Goal: Information Seeking & Learning: Learn about a topic

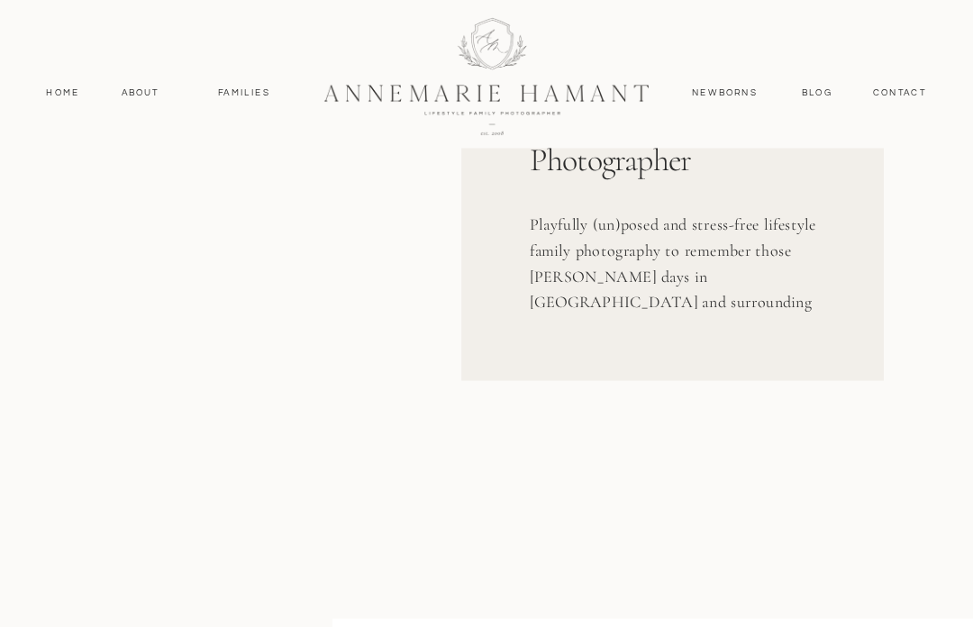
scroll to position [284, 0]
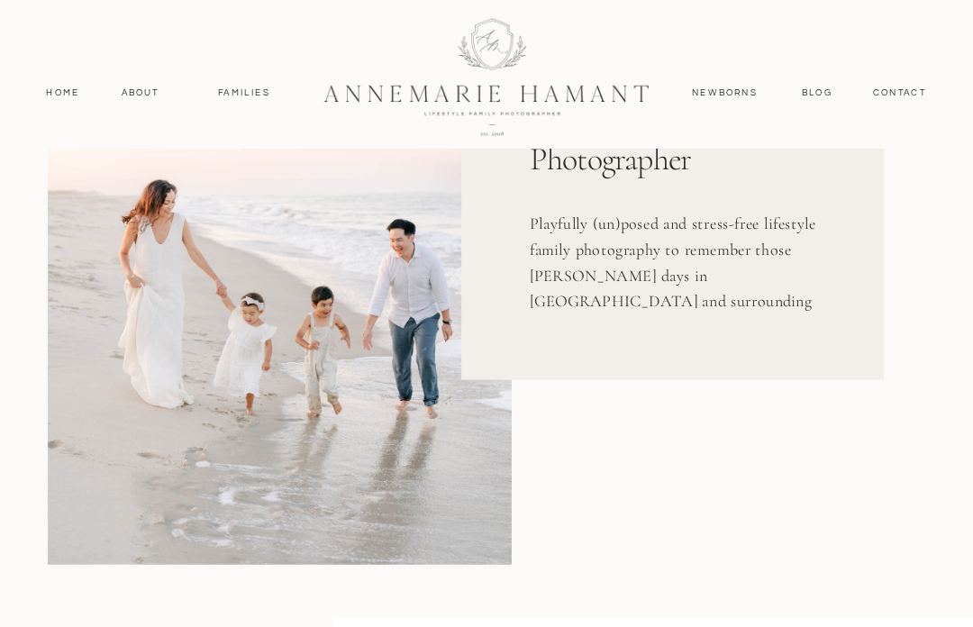
click at [50, 100] on nav "Home" at bounding box center [63, 93] width 48 height 14
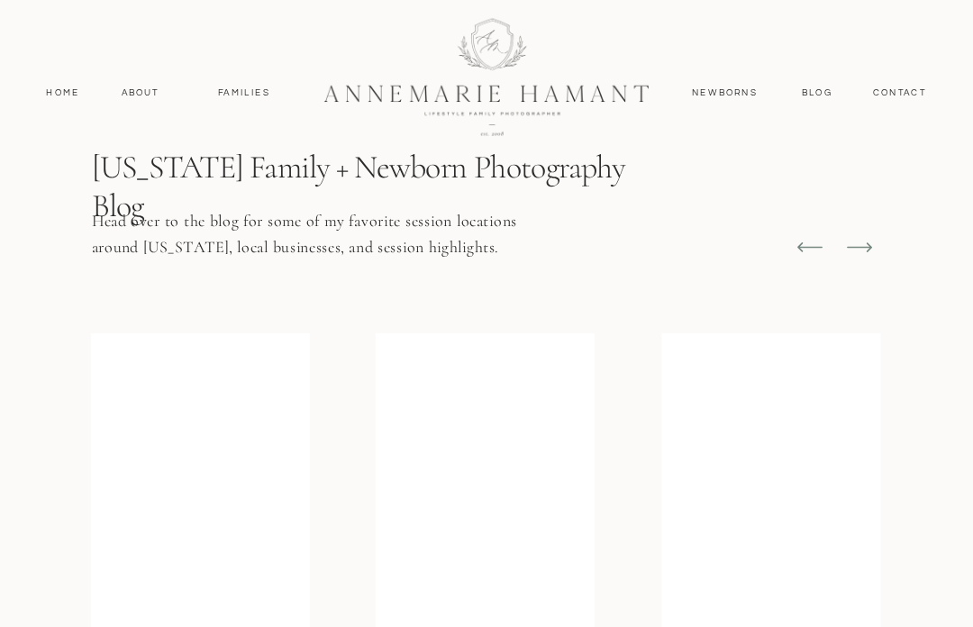
scroll to position [5998, 0]
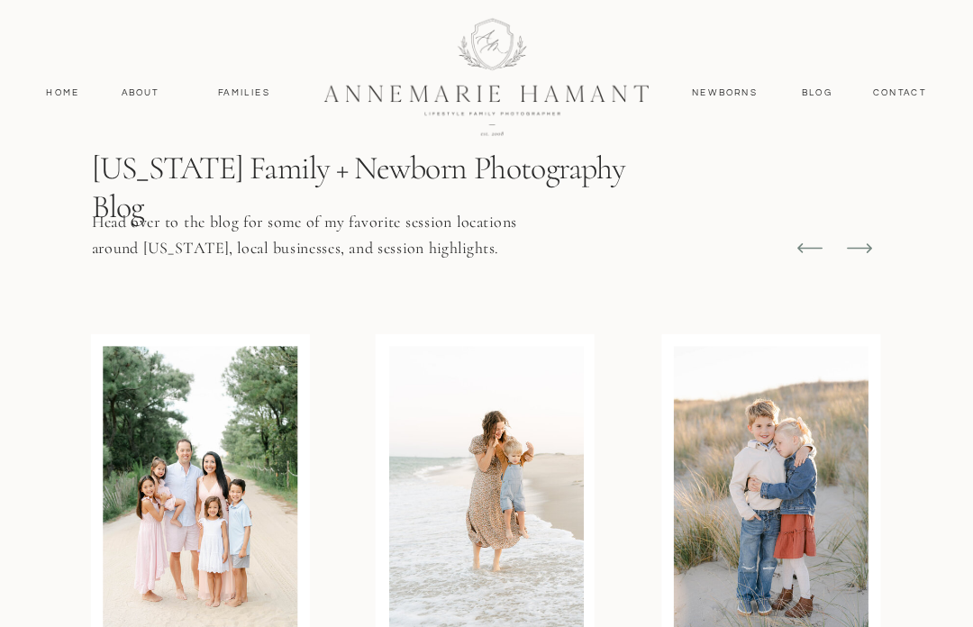
click at [54, 96] on nav "Home" at bounding box center [63, 93] width 48 height 14
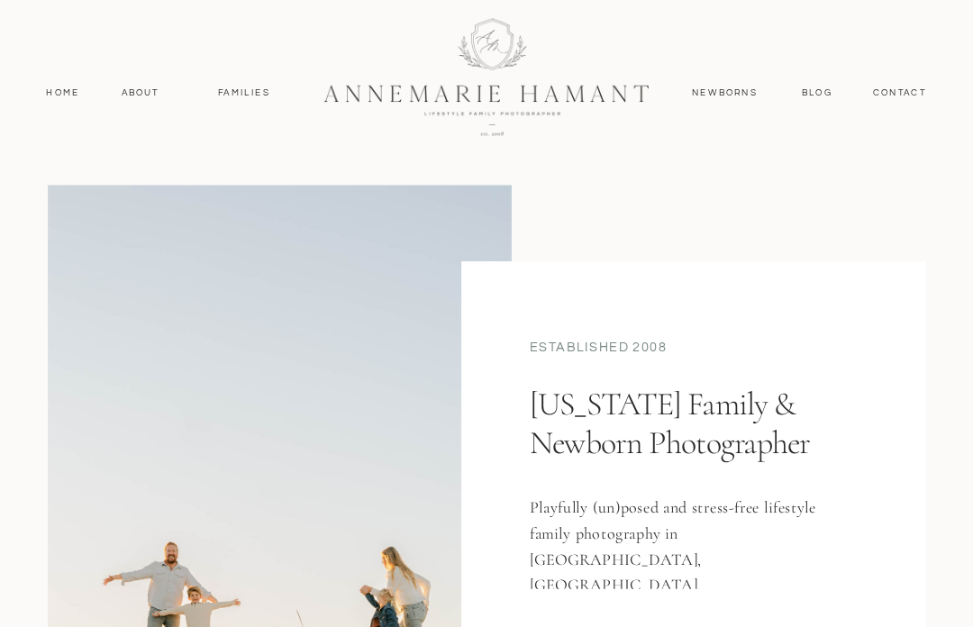
click at [127, 98] on nav "About" at bounding box center [140, 93] width 47 height 14
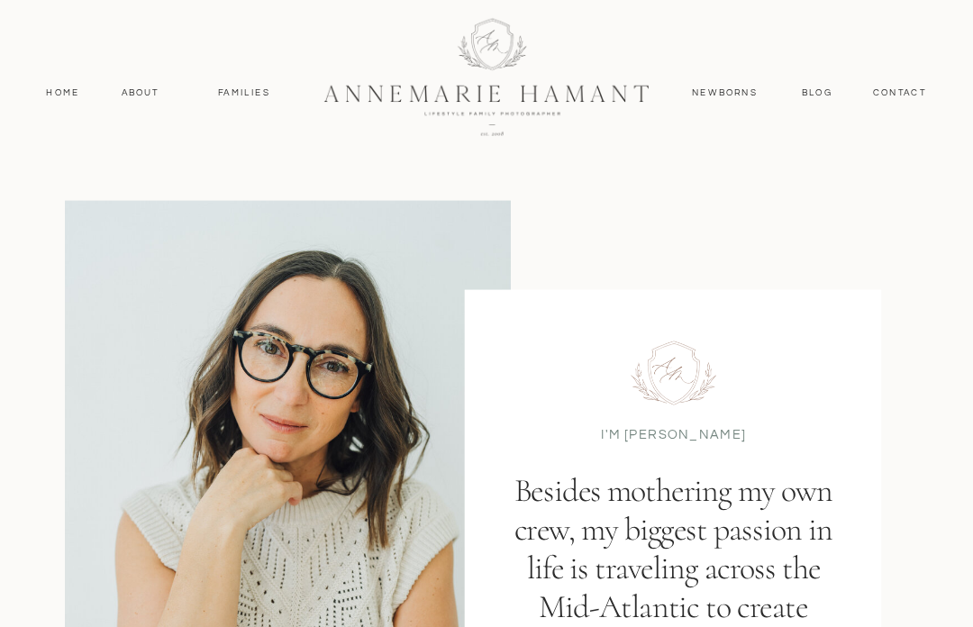
click at [52, 90] on nav "Home" at bounding box center [63, 93] width 48 height 14
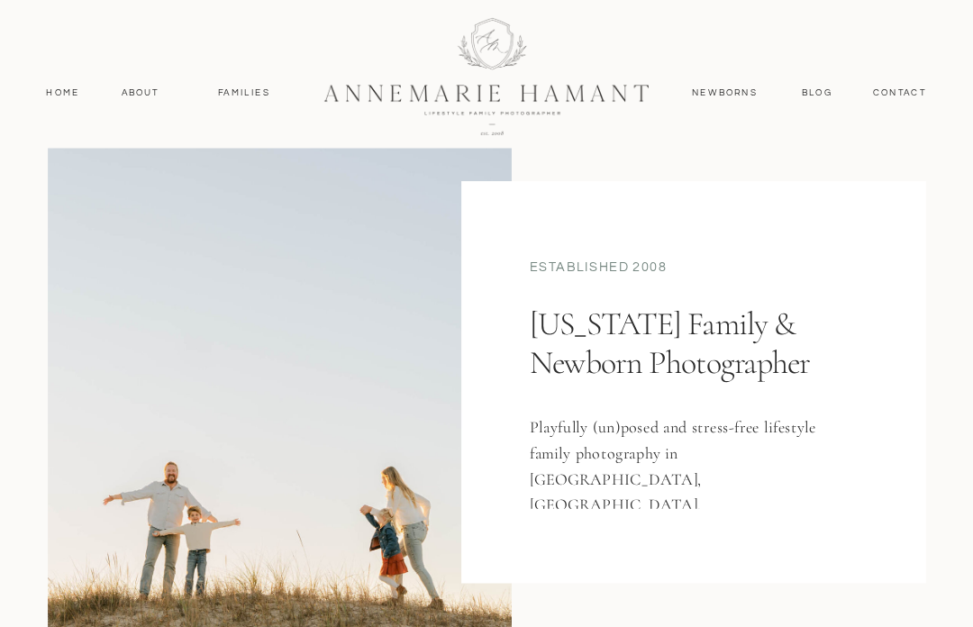
scroll to position [80, 0]
click at [762, 346] on h1 "[US_STATE] Family & Newborn Photographer" at bounding box center [690, 375] width 321 height 141
click at [643, 266] on div "established 2008" at bounding box center [694, 270] width 329 height 22
click at [614, 349] on h1 "[US_STATE] Family & Newborn Photographer" at bounding box center [690, 375] width 321 height 141
click at [357, 486] on div at bounding box center [280, 436] width 464 height 663
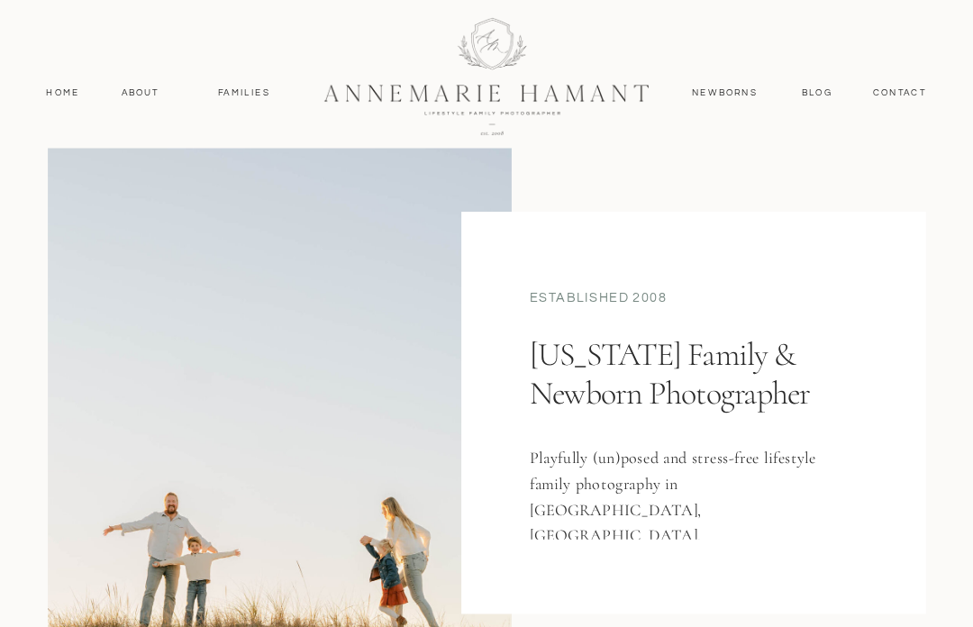
scroll to position [0, 0]
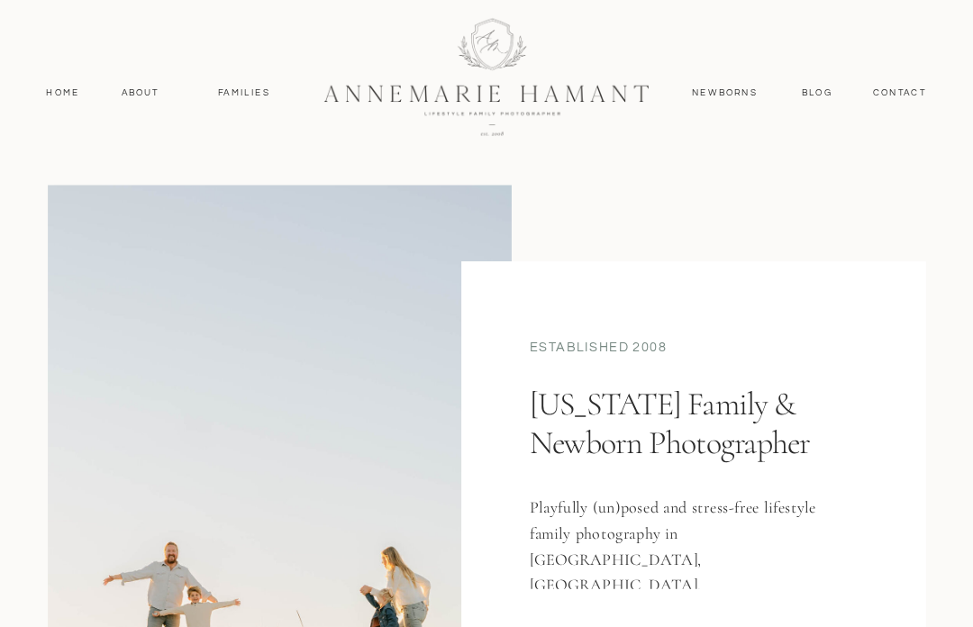
click at [234, 100] on nav "Families" at bounding box center [243, 93] width 73 height 14
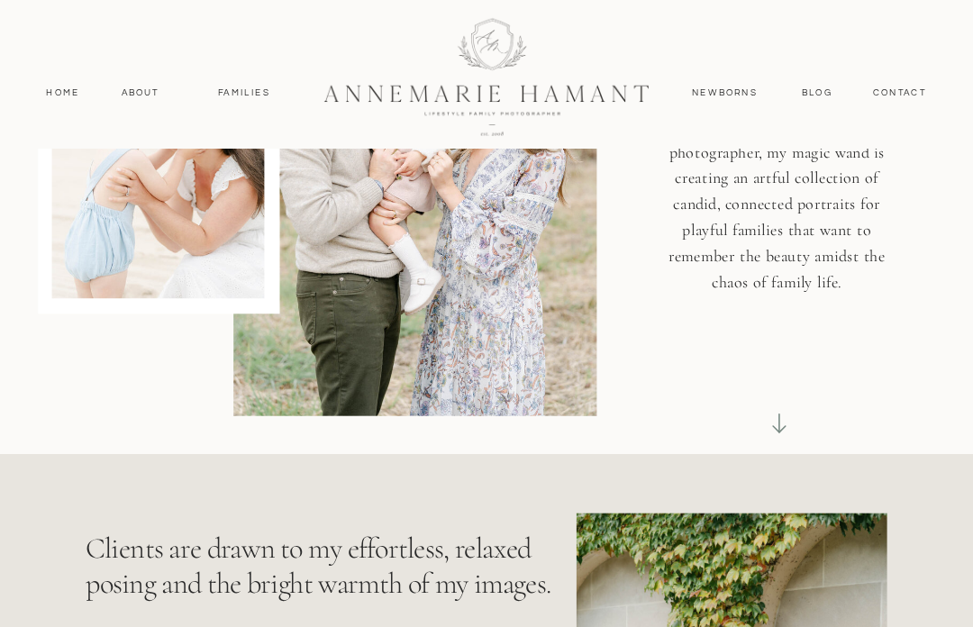
click at [779, 426] on icon at bounding box center [779, 423] width 23 height 23
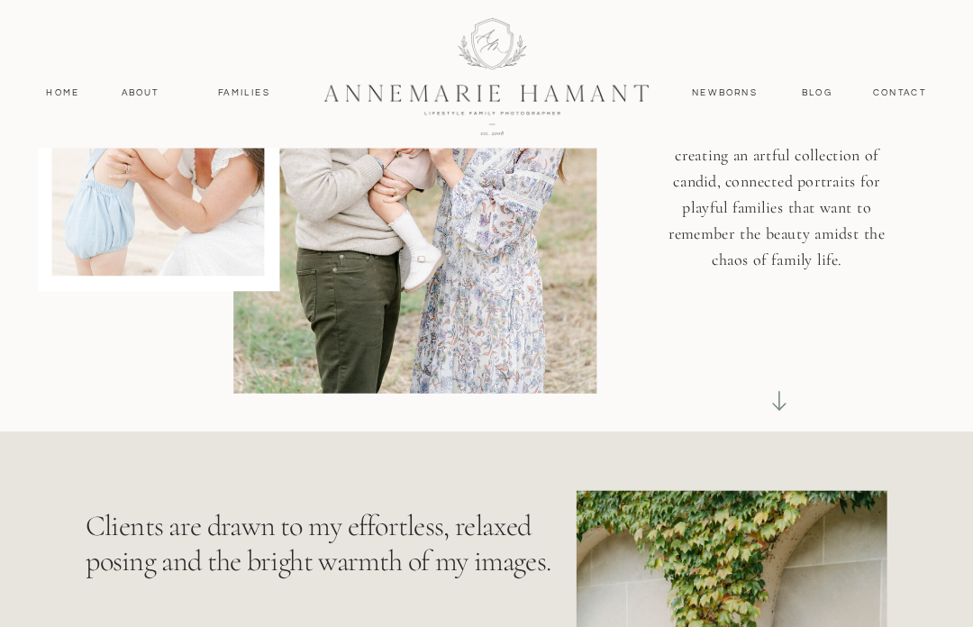
scroll to position [301, 0]
click at [786, 405] on icon at bounding box center [779, 400] width 23 height 23
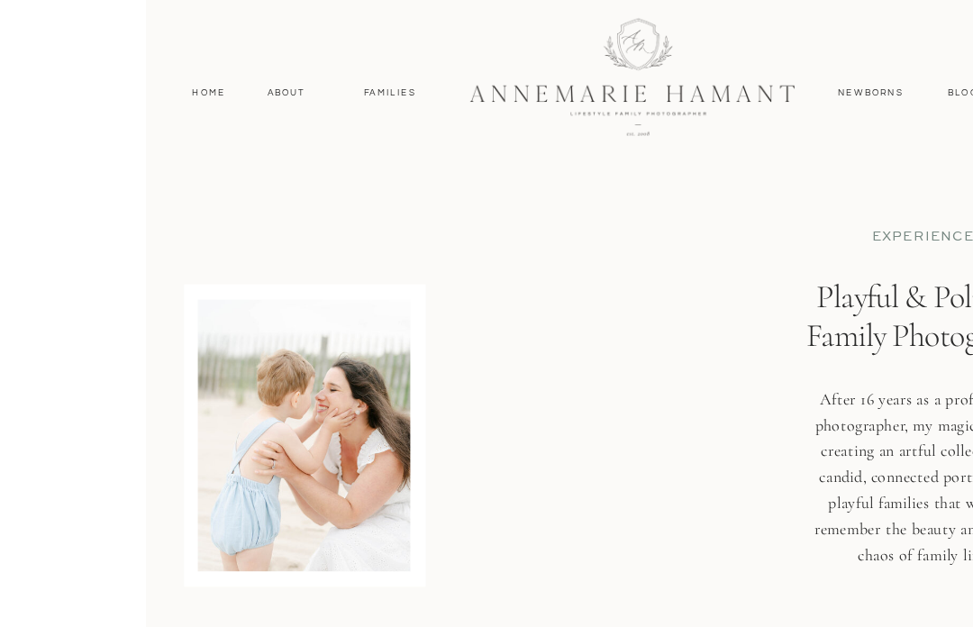
scroll to position [0, 0]
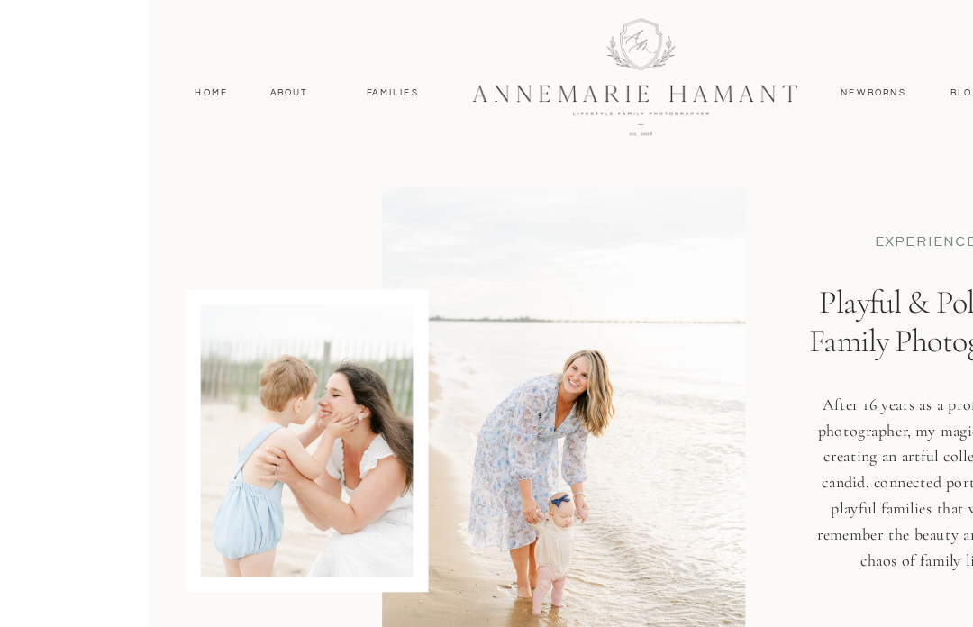
click at [911, 311] on h1 "Playful & Polished Family Photography" at bounding box center [779, 357] width 264 height 148
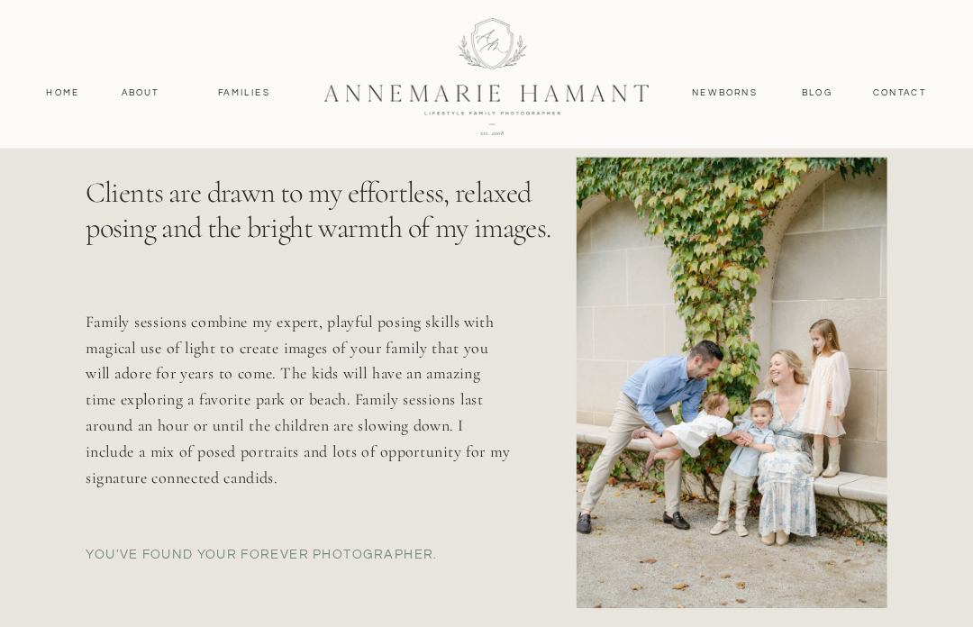
scroll to position [635, 0]
click at [114, 549] on p "YOU'Ve found your forever photographer." at bounding box center [299, 570] width 426 height 50
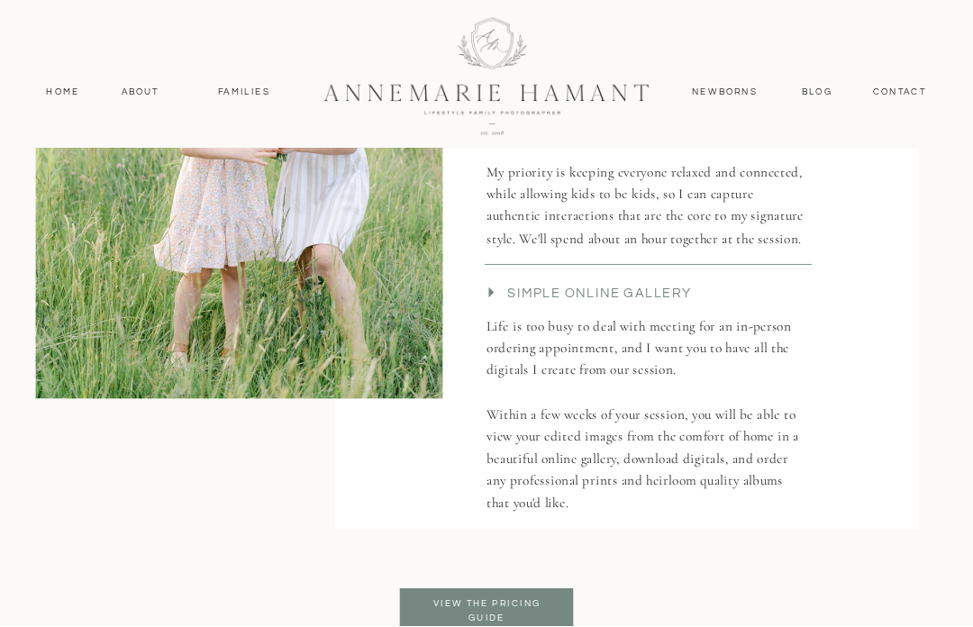
scroll to position [3579, 0]
click at [451, 608] on p "View the pricing guide" at bounding box center [487, 611] width 133 height 29
